Goal: Task Accomplishment & Management: Use online tool/utility

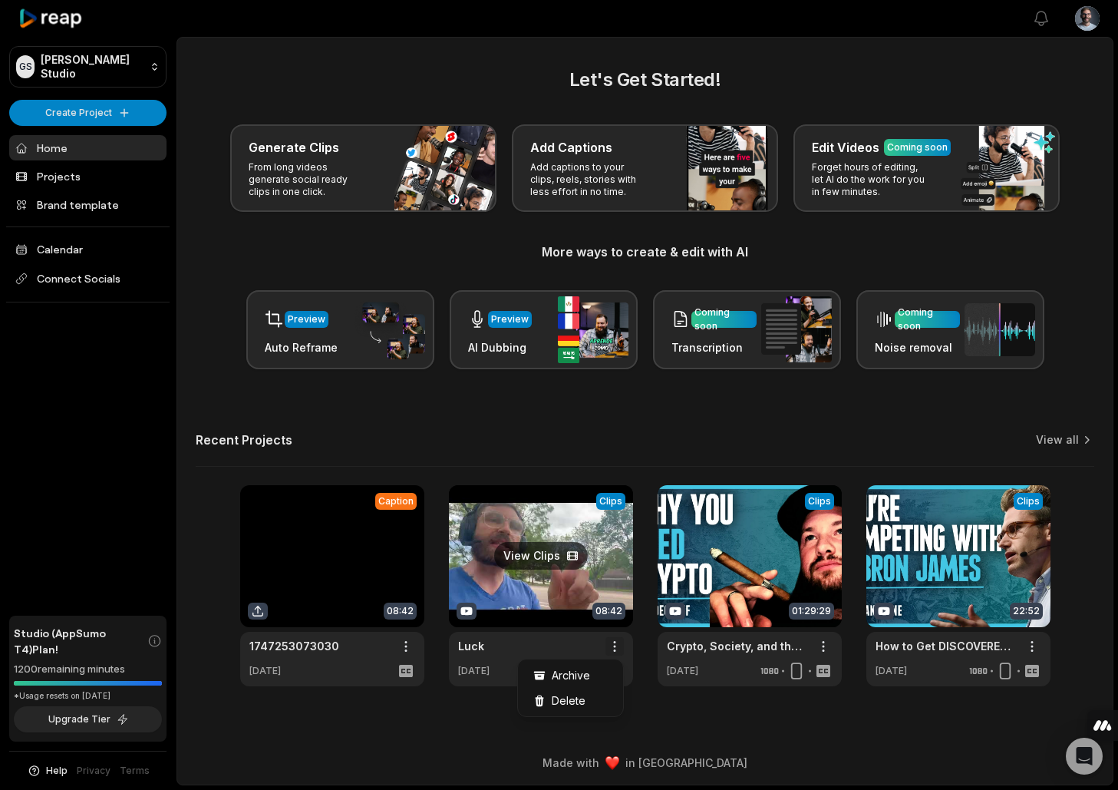
click at [612, 645] on html "[PERSON_NAME] Studio Create Project Home Projects Brand template Calendar Conne…" at bounding box center [559, 395] width 1118 height 790
click at [549, 576] on html "GS Gabriel's Studio Create Project Home Projects Brand template Calendar Connec…" at bounding box center [559, 395] width 1118 height 790
click at [575, 570] on link at bounding box center [541, 585] width 184 height 201
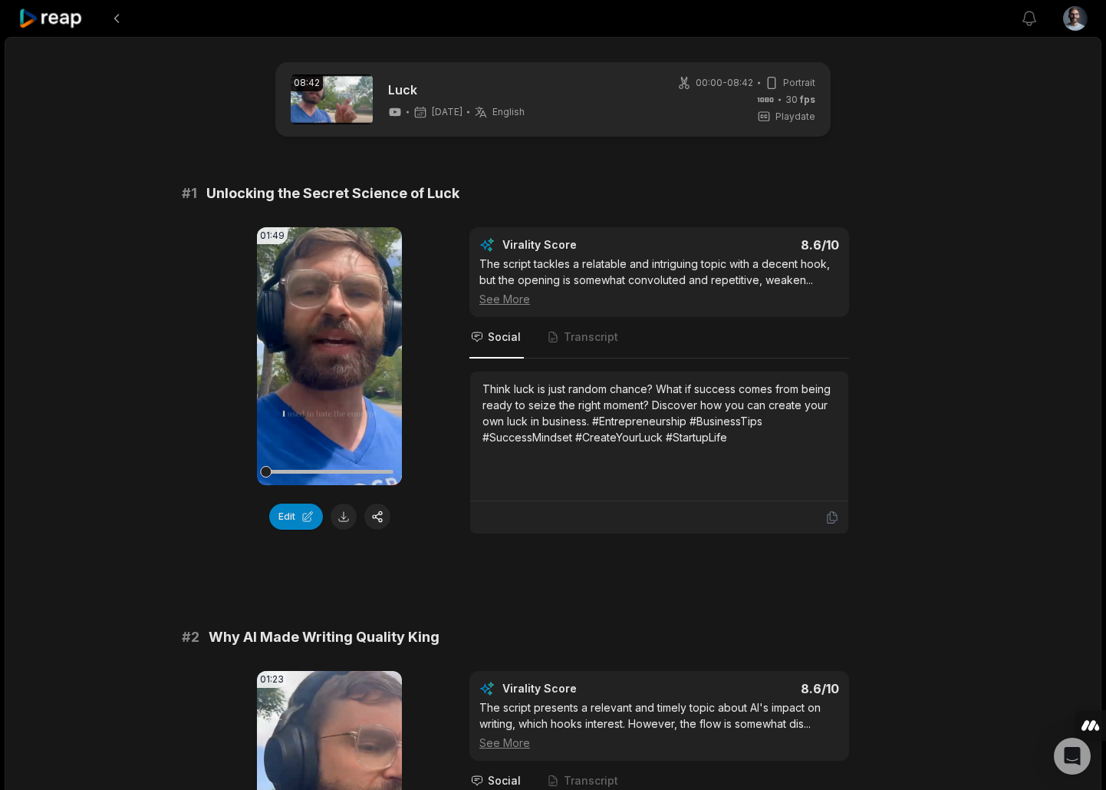
click at [356, 94] on link at bounding box center [332, 99] width 82 height 50
click at [347, 92] on link at bounding box center [332, 99] width 82 height 50
click at [49, 16] on icon at bounding box center [50, 18] width 65 height 21
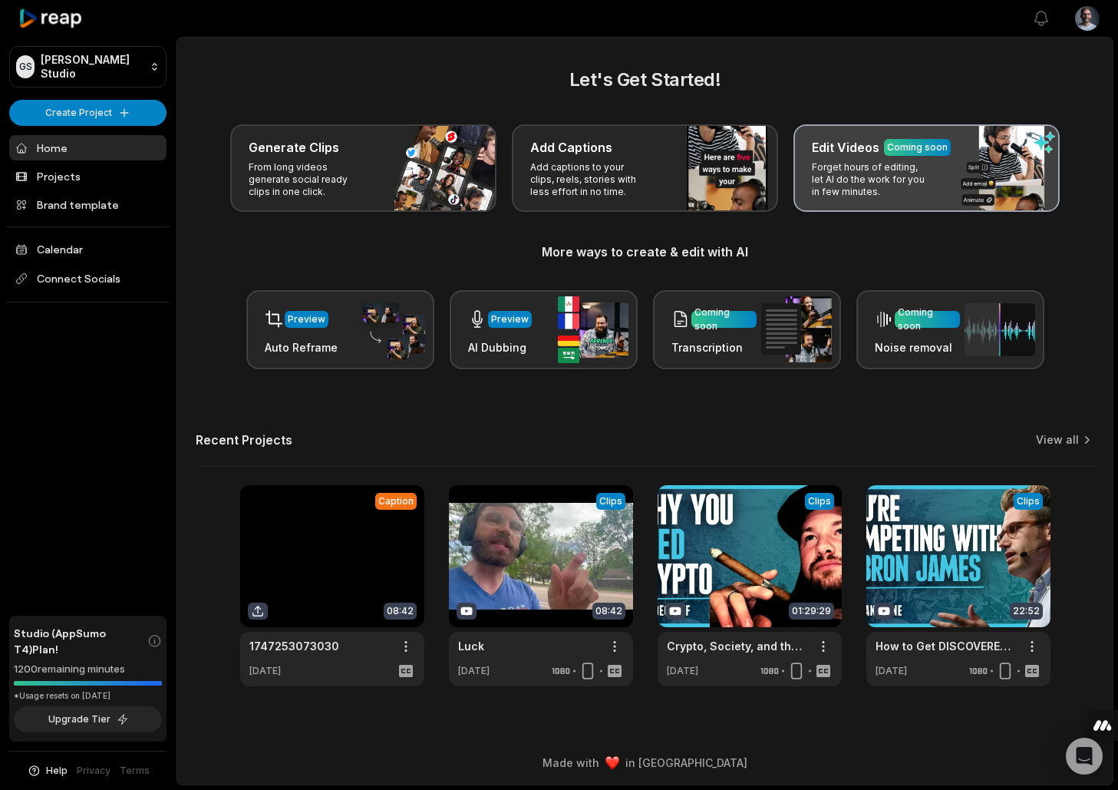
click at [907, 183] on p "Forget hours of editing, let AI do the work for you in few minutes." at bounding box center [871, 179] width 119 height 37
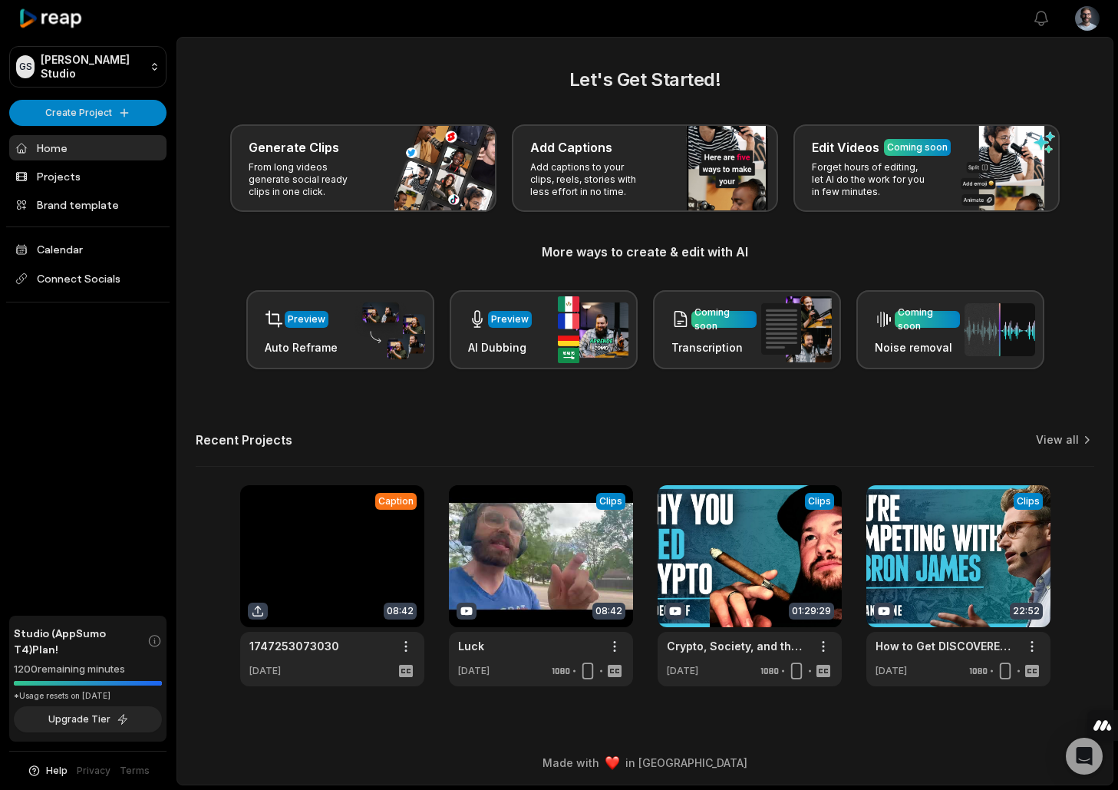
click at [341, 583] on link at bounding box center [332, 585] width 184 height 201
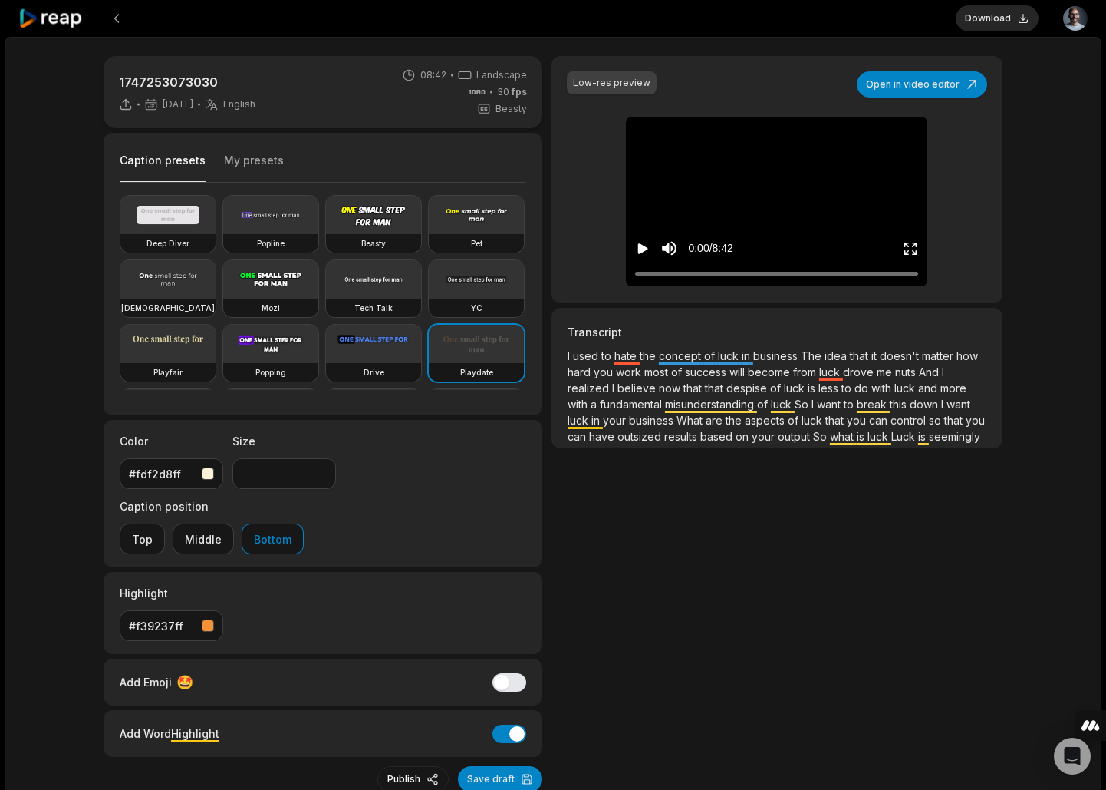
click at [637, 249] on icon "Play video" at bounding box center [642, 248] width 15 height 15
click at [639, 248] on icon "Pause video" at bounding box center [640, 248] width 2 height 11
click at [58, 20] on icon at bounding box center [50, 18] width 65 height 21
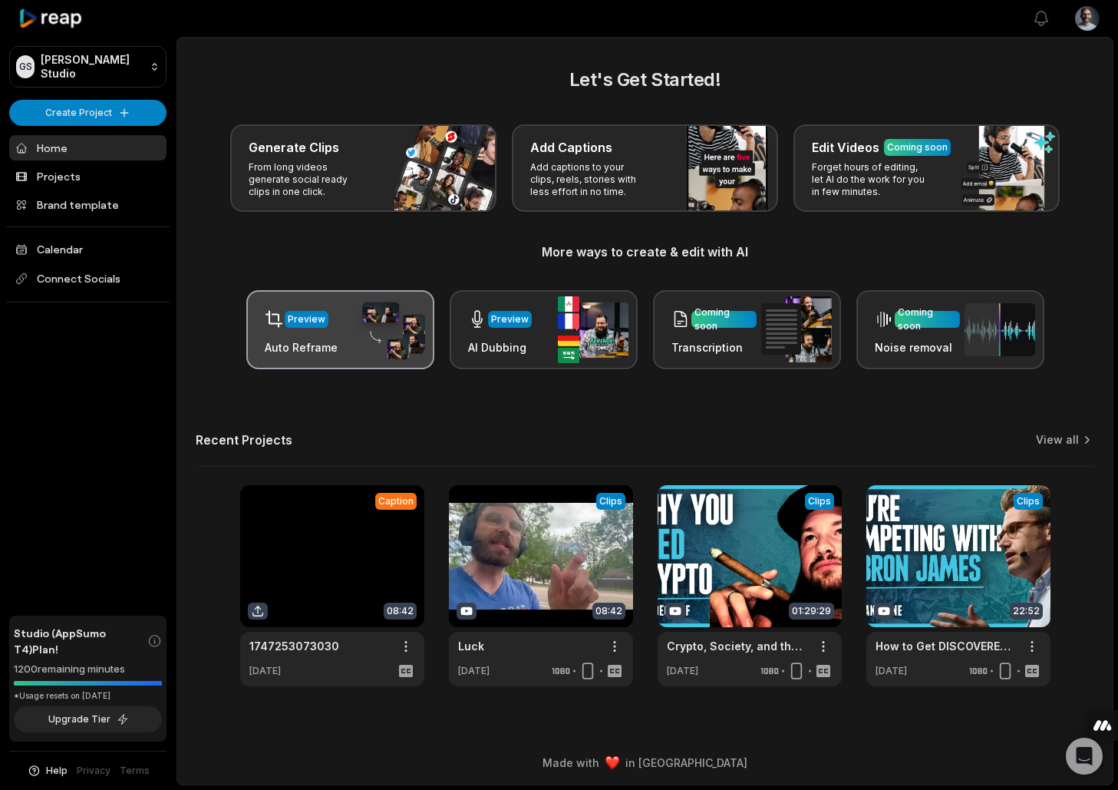
click at [312, 335] on div "Preview Auto Reframe" at bounding box center [301, 329] width 73 height 52
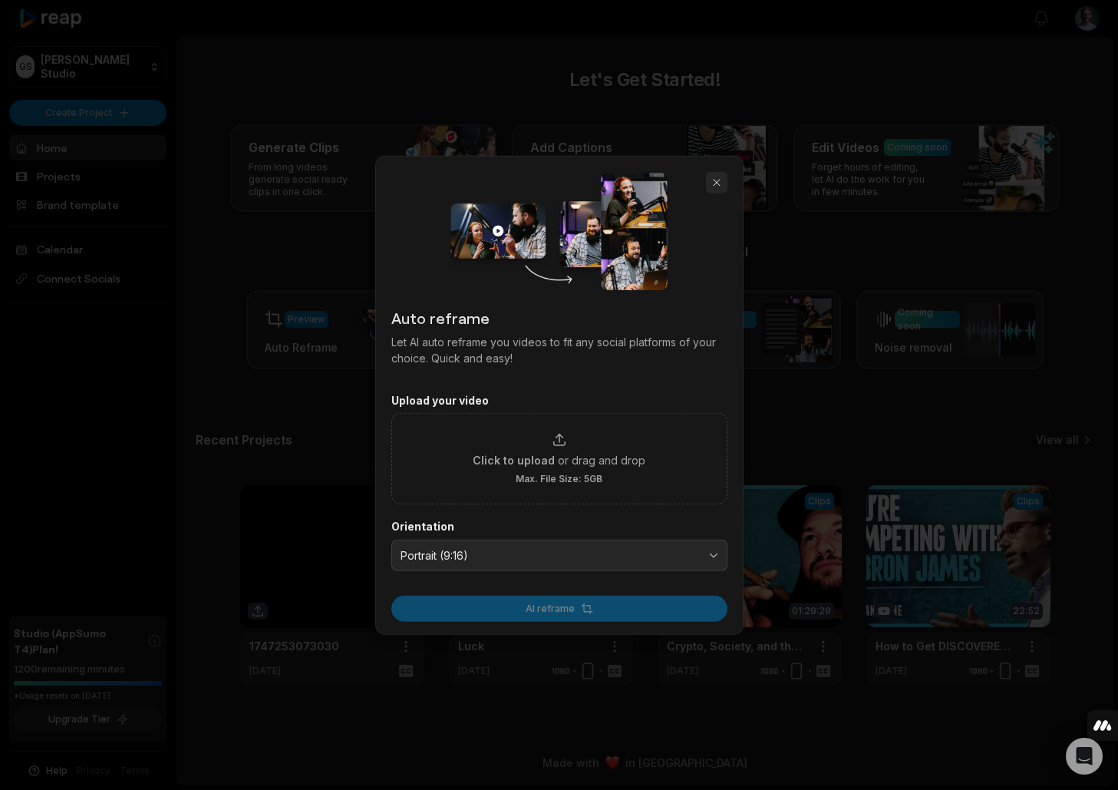
click at [714, 176] on button "button" at bounding box center [716, 181] width 21 height 21
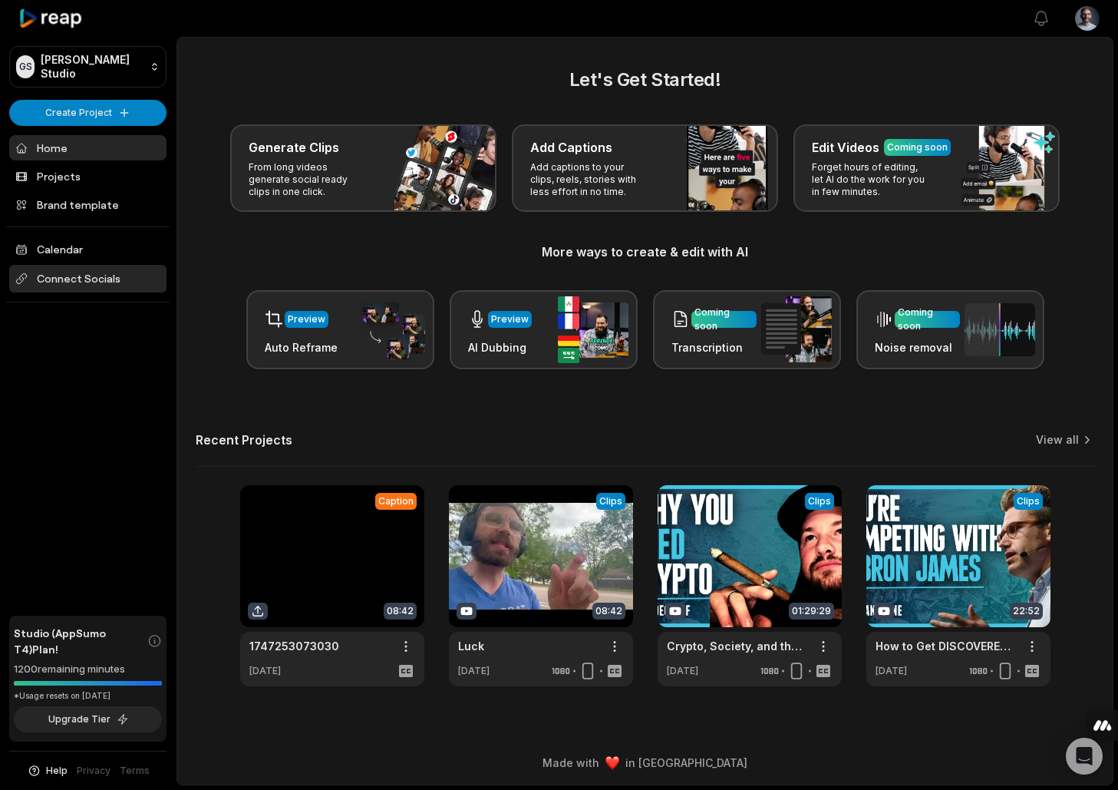
click at [86, 279] on span "Connect Socials" at bounding box center [87, 279] width 157 height 28
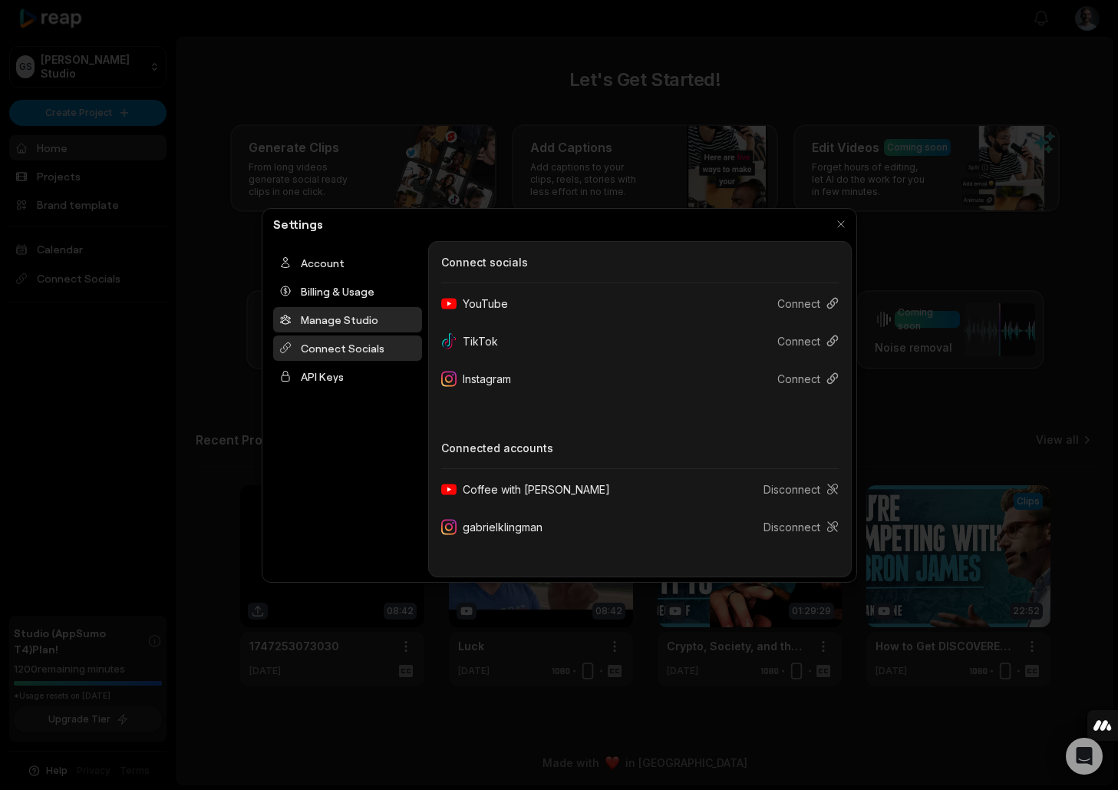
click at [364, 321] on div "Manage Studio" at bounding box center [347, 319] width 149 height 25
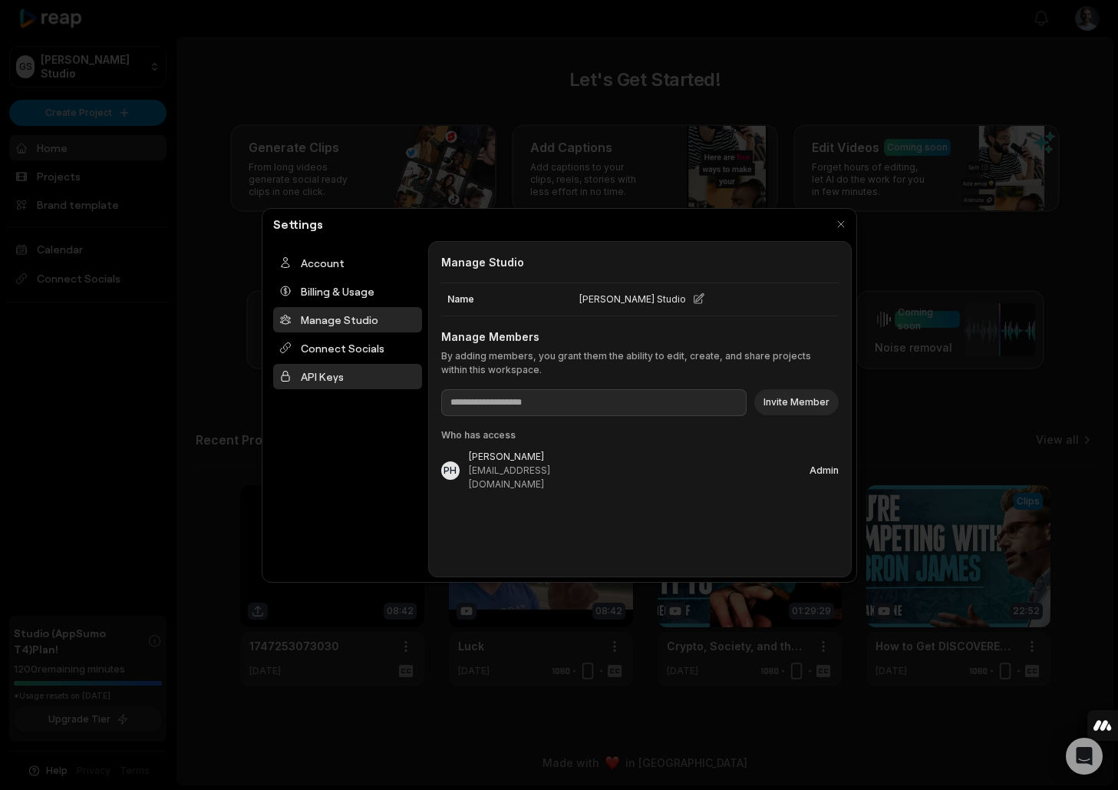
click at [312, 380] on div "API Keys" at bounding box center [347, 376] width 149 height 25
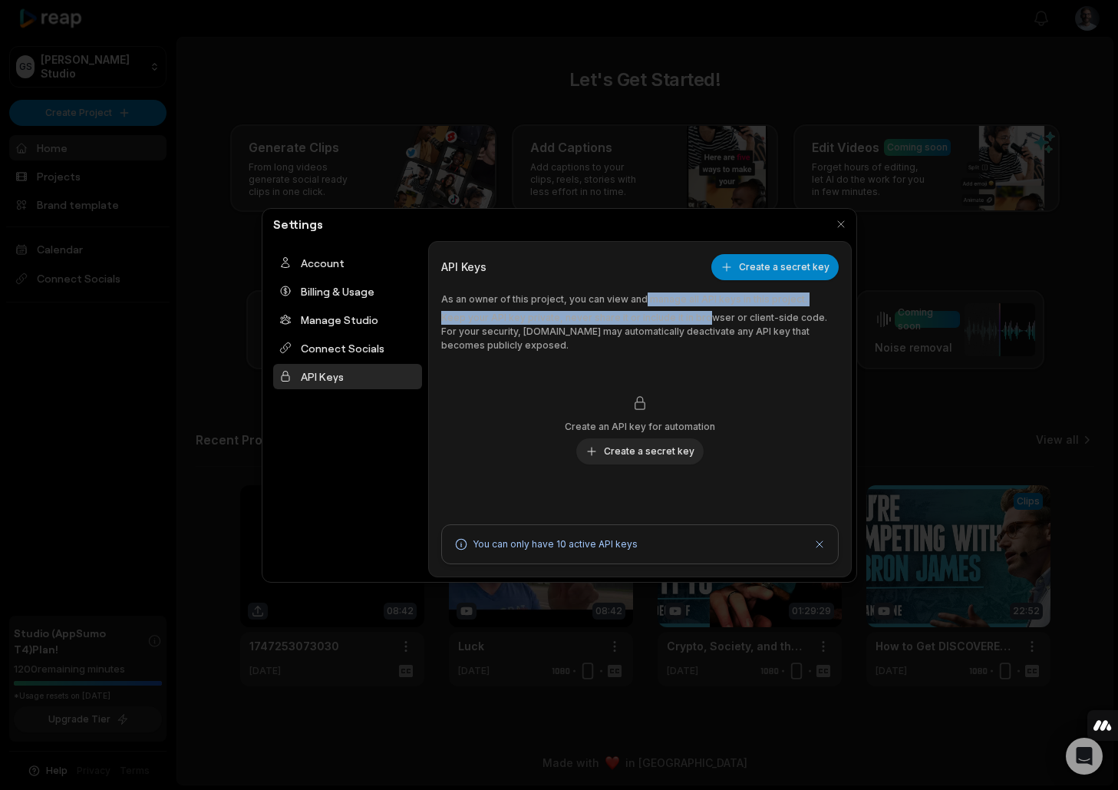
drag, startPoint x: 697, startPoint y: 311, endPoint x: 717, endPoint y: 317, distance: 20.1
click at [704, 312] on div "As an owner of this project, you can view and manage all API keys in this proje…" at bounding box center [639, 322] width 397 height 60
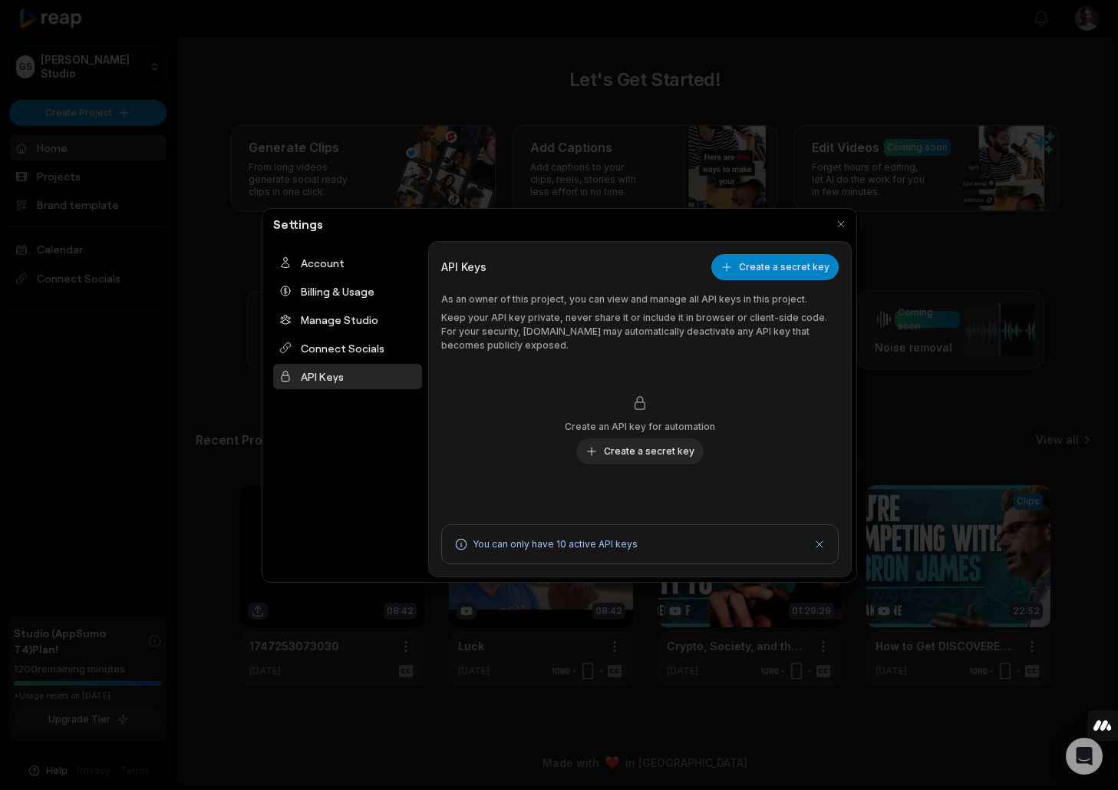
click at [717, 318] on p "Keep your API key private, never share it or include it in browser or client-si…" at bounding box center [639, 331] width 397 height 41
click at [839, 223] on button "button" at bounding box center [840, 223] width 21 height 21
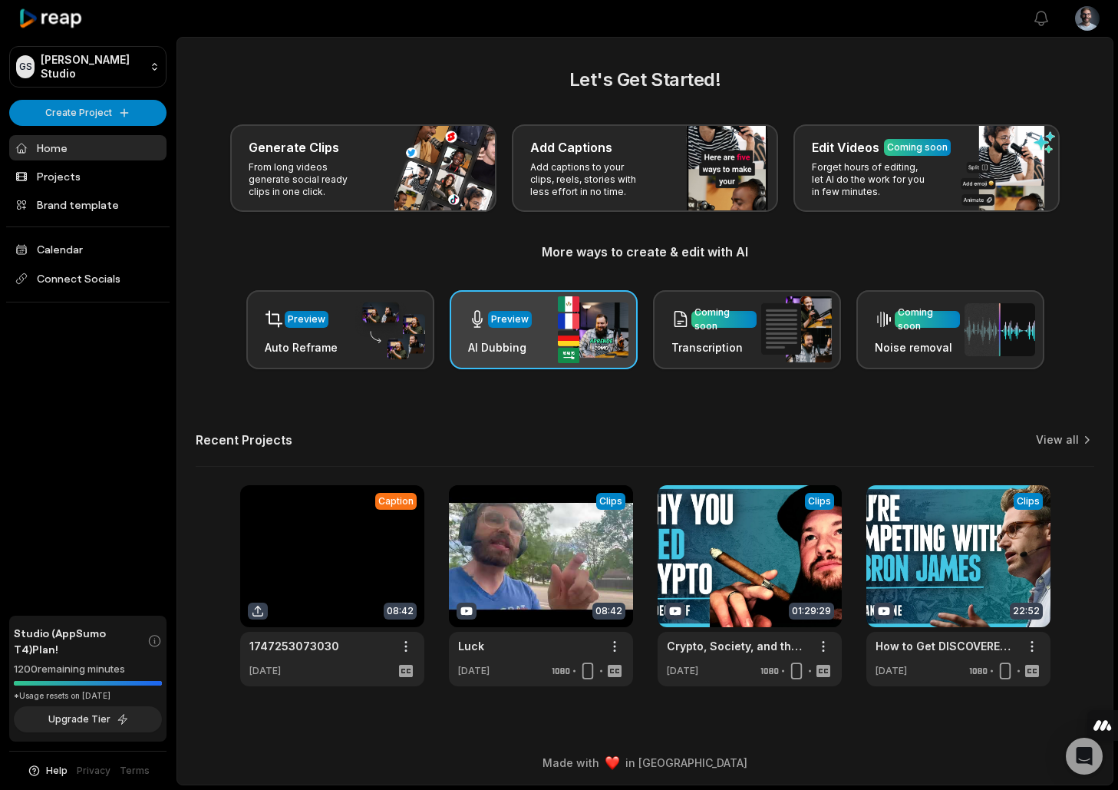
click at [524, 346] on h3 "AI Dubbing" at bounding box center [500, 347] width 64 height 16
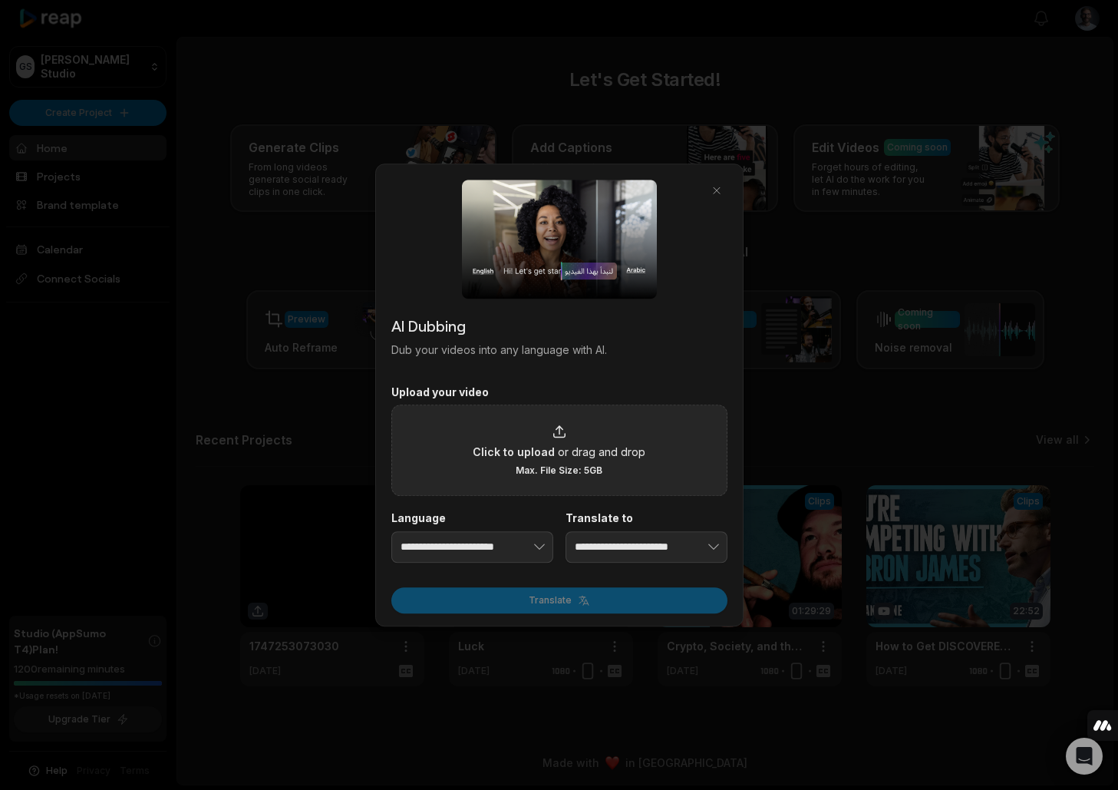
click at [544, 443] on span "Click to upload" at bounding box center [514, 451] width 82 height 16
click at [0, 0] on input "Click to upload or drag and drop Max. File Size: 5GB" at bounding box center [0, 0] width 0 height 0
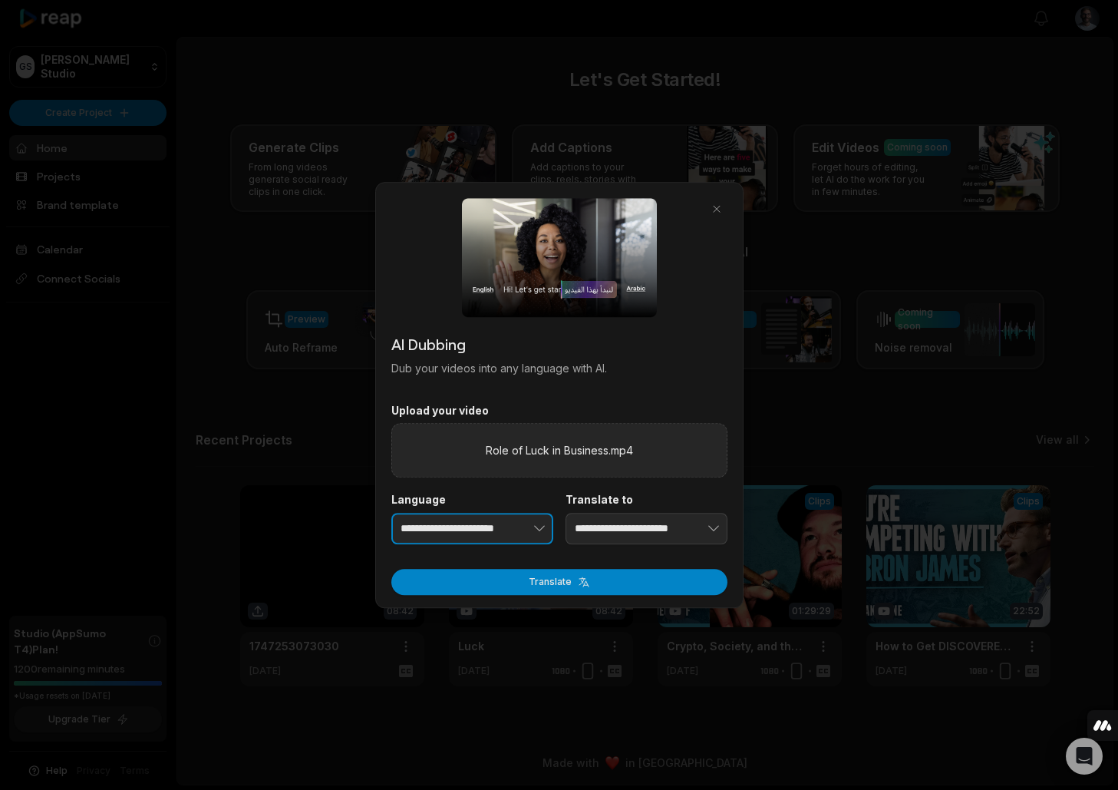
click at [467, 535] on input "**********" at bounding box center [472, 529] width 162 height 32
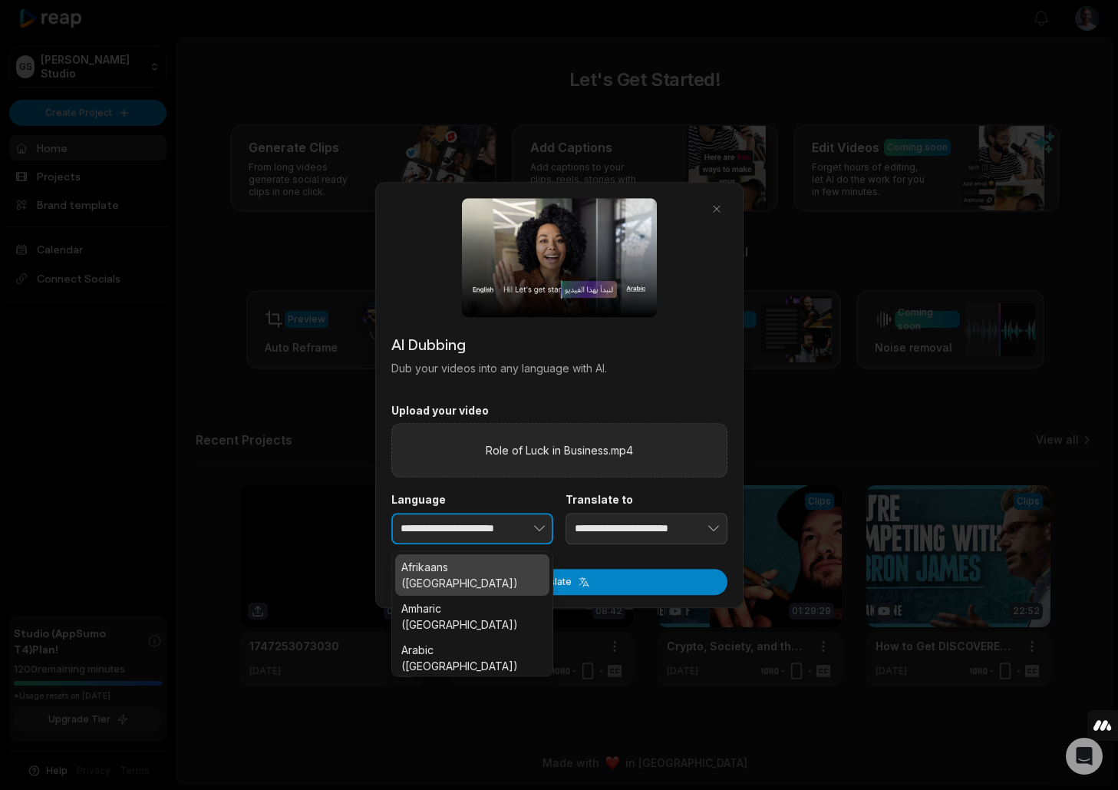
click at [530, 528] on button "button" at bounding box center [515, 529] width 75 height 32
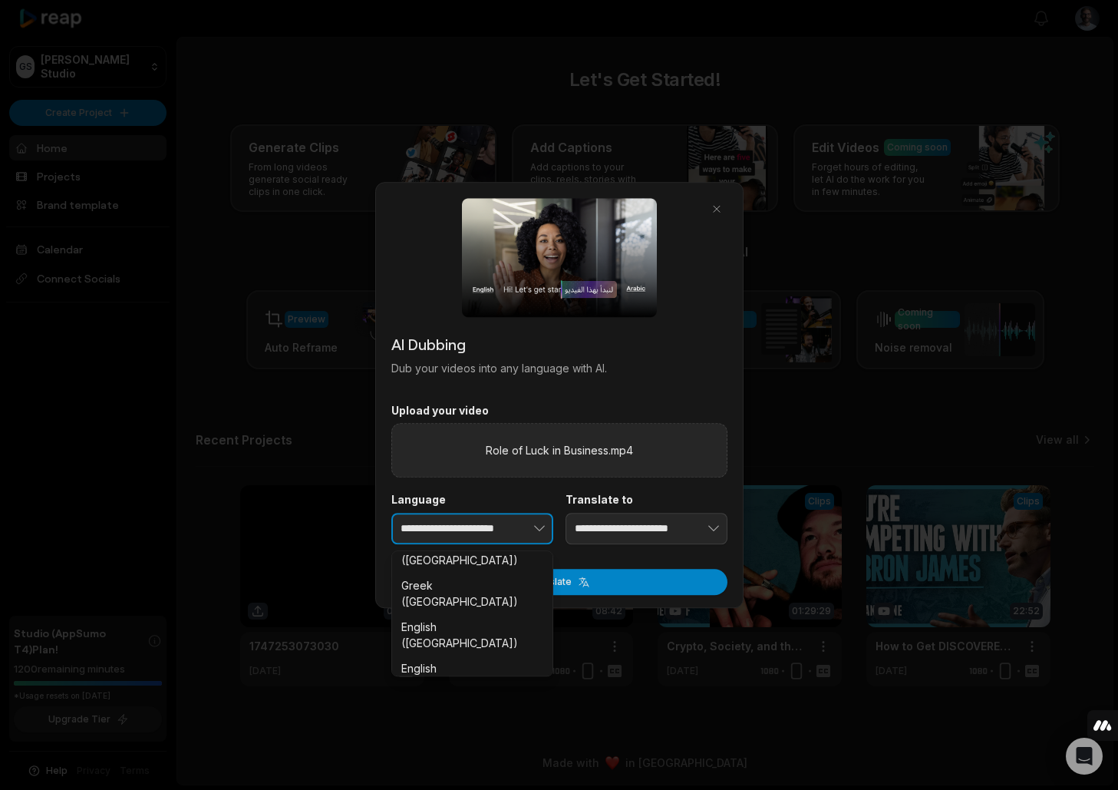
scroll to position [1146, 0]
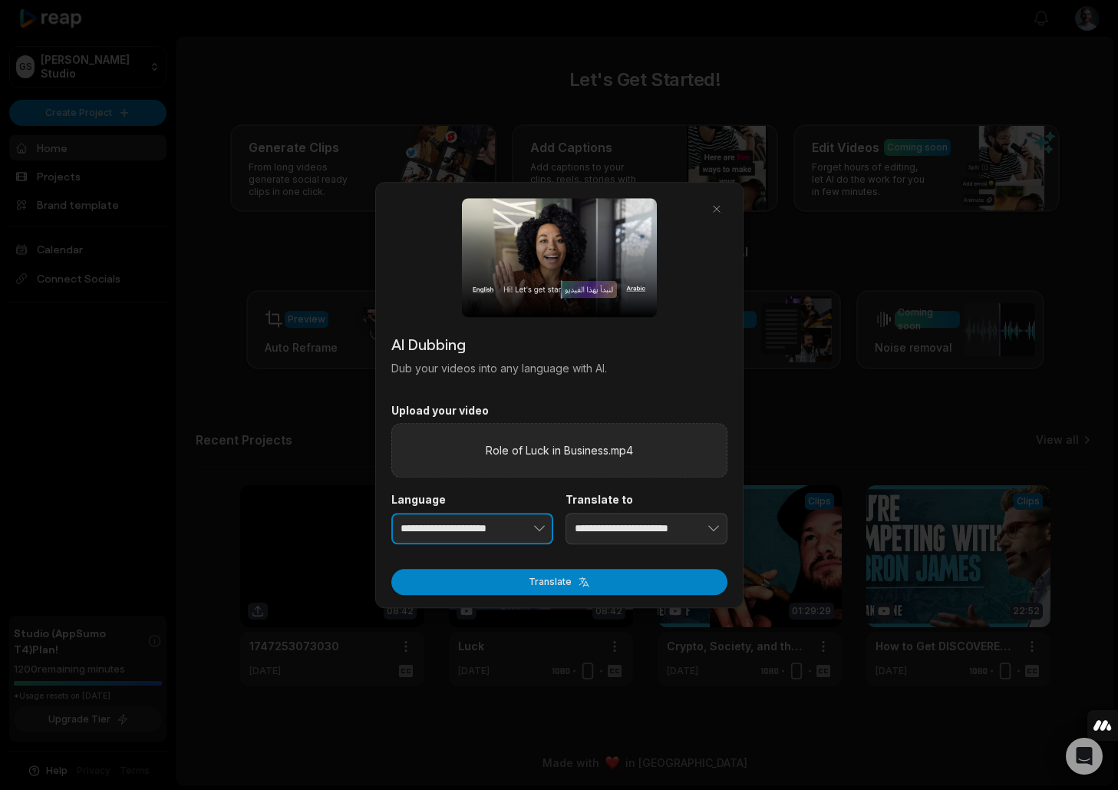
click at [513, 528] on button "button" at bounding box center [515, 529] width 75 height 32
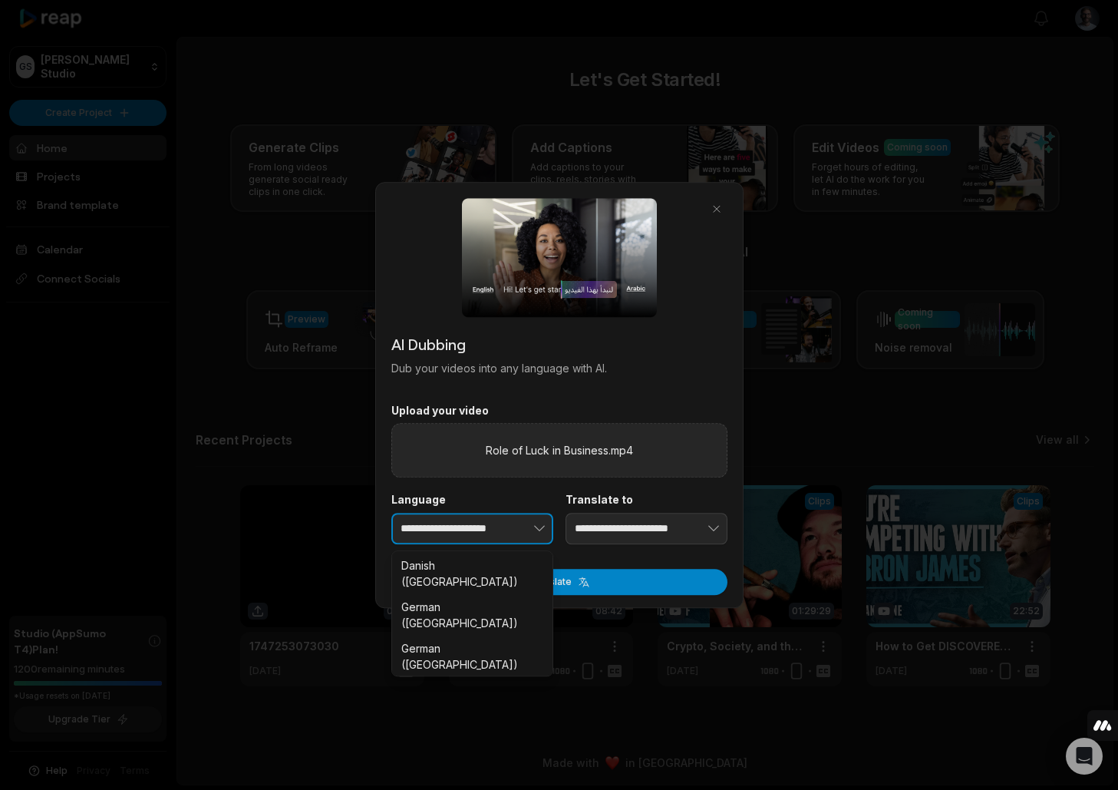
scroll to position [1030, 0]
type input "**********"
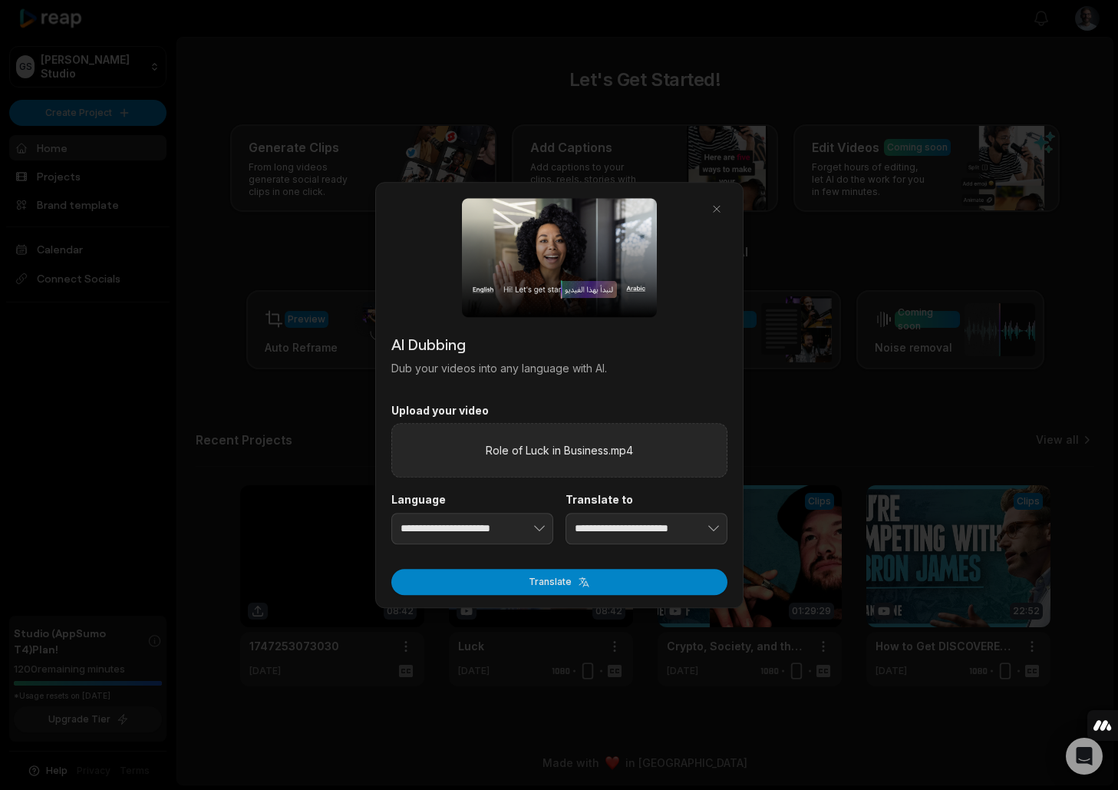
click at [653, 510] on div "**********" at bounding box center [646, 518] width 162 height 51
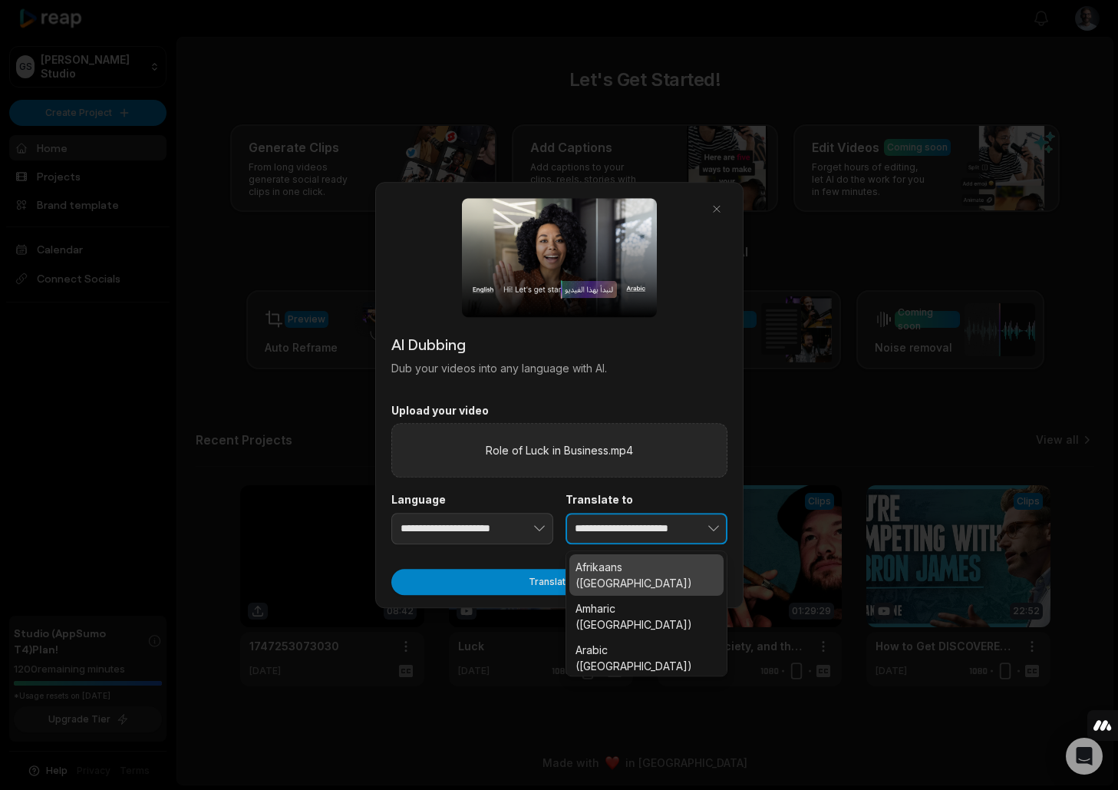
click at [679, 526] on button "button" at bounding box center [689, 529] width 75 height 32
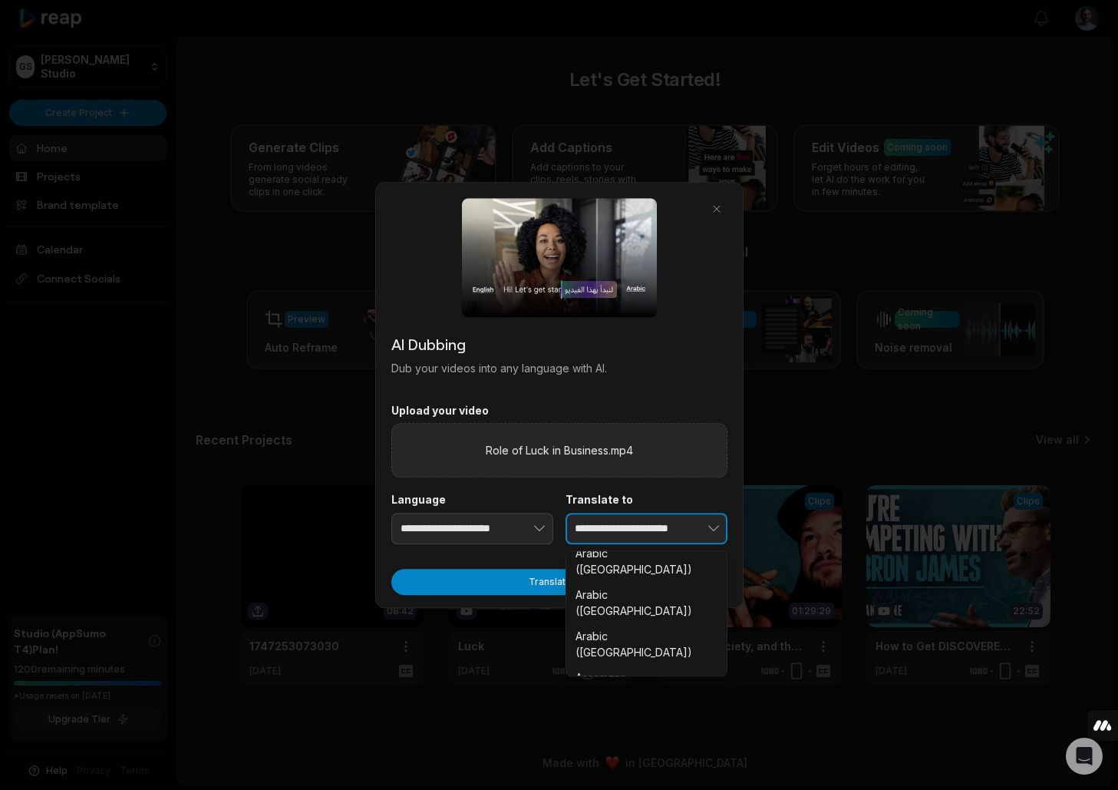
type input "*******"
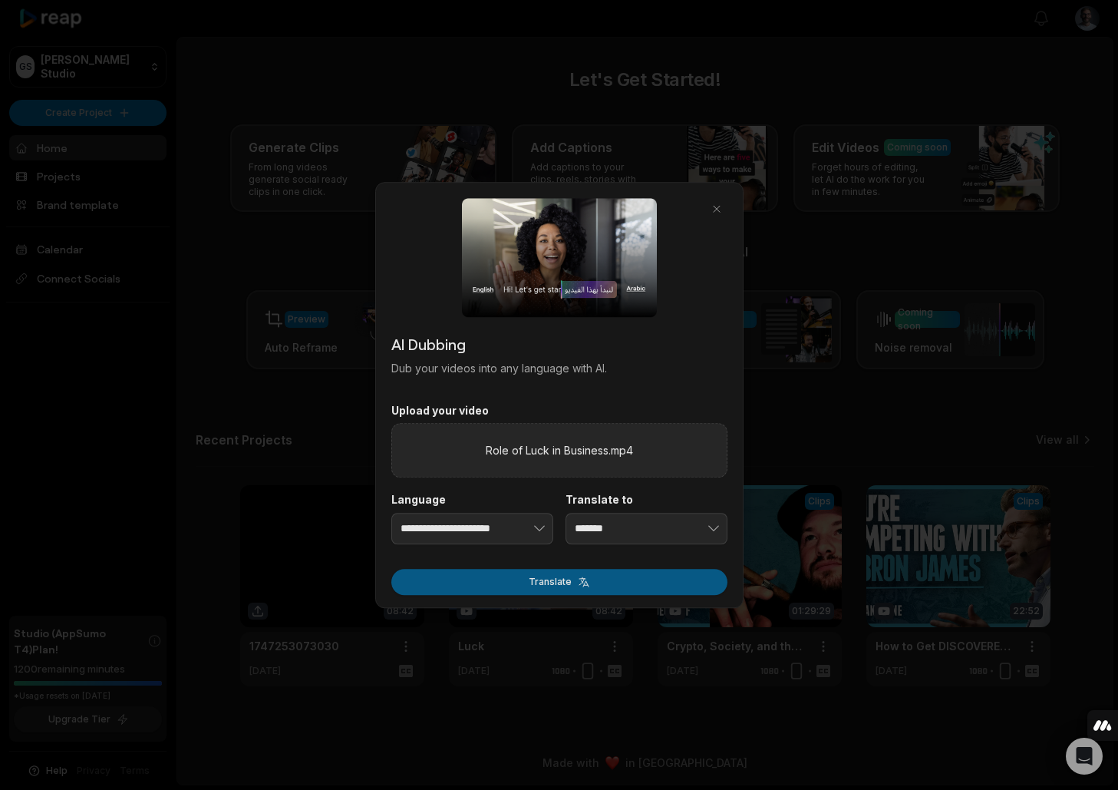
click at [649, 580] on button "Translate" at bounding box center [559, 582] width 336 height 26
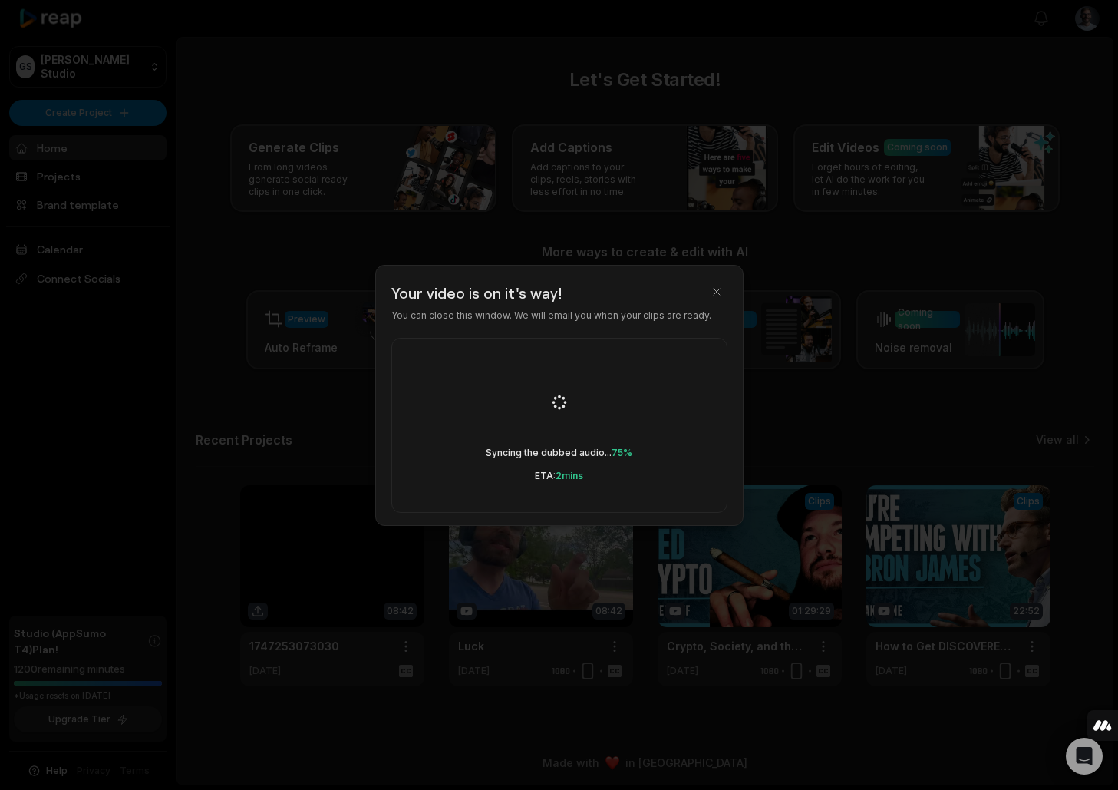
click at [623, 461] on div "Syncing the dubbed audio... 75% ETA: 2 mins" at bounding box center [559, 425] width 336 height 175
click at [341, 430] on div at bounding box center [559, 395] width 1118 height 790
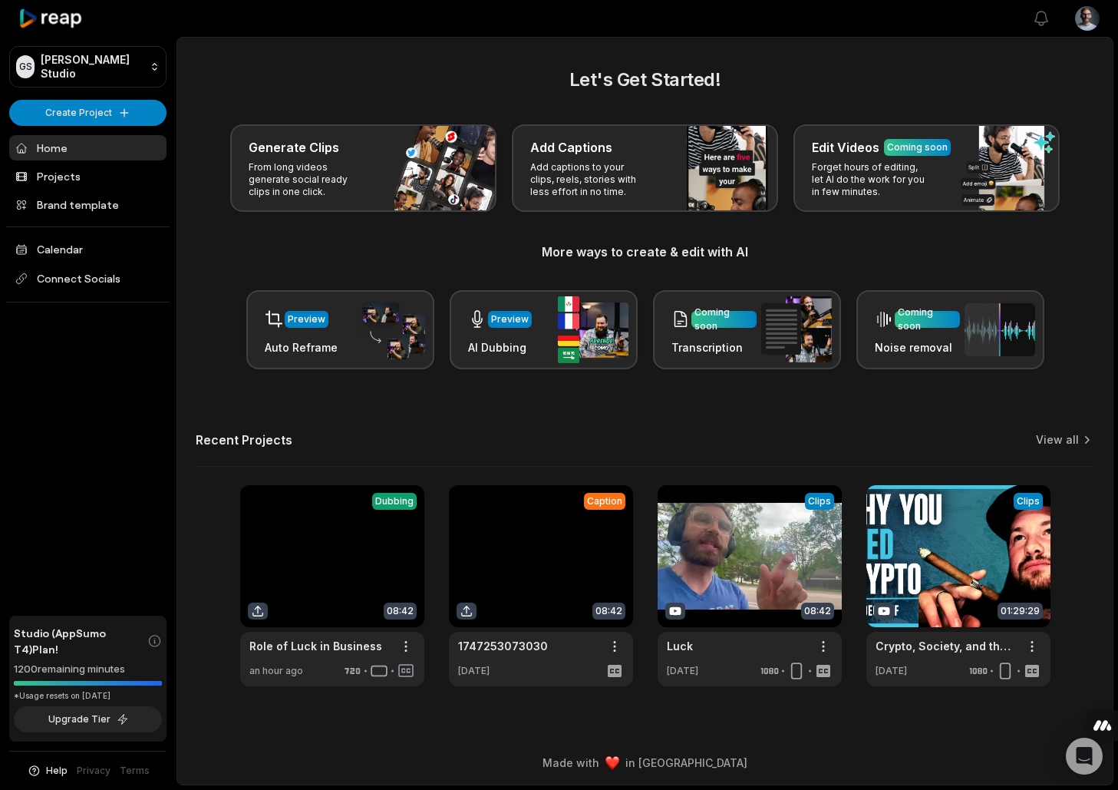
click at [344, 558] on link at bounding box center [332, 585] width 184 height 201
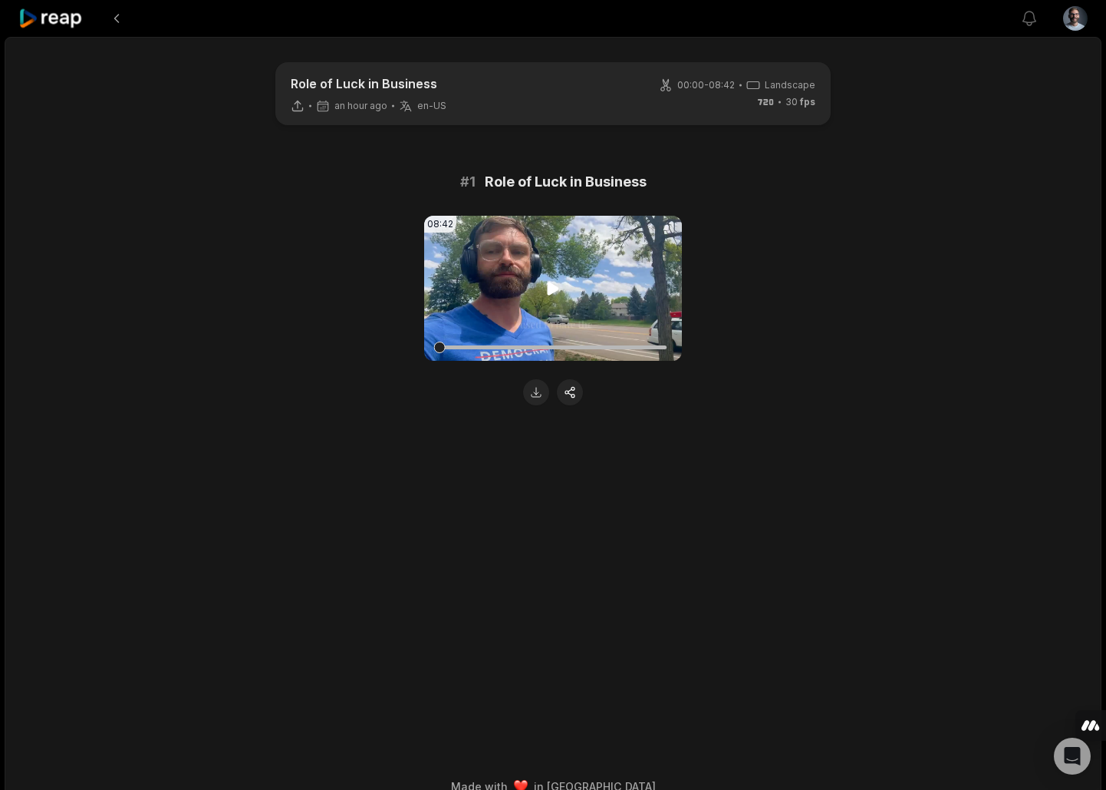
click at [560, 292] on icon at bounding box center [553, 288] width 18 height 18
click at [64, 15] on icon at bounding box center [50, 18] width 65 height 21
